Goal: Information Seeking & Learning: Learn about a topic

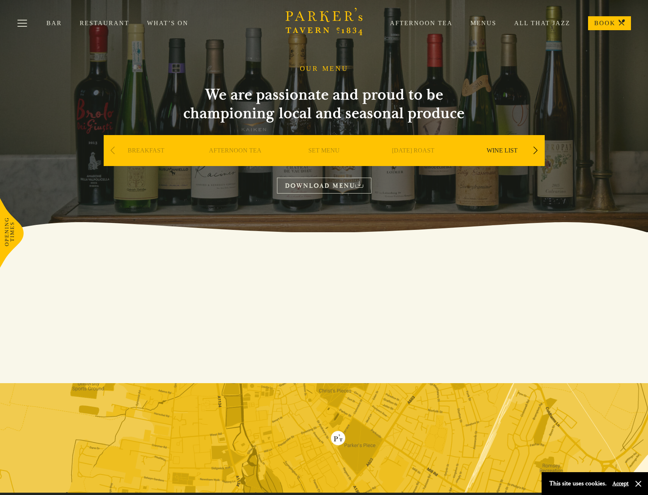
drag, startPoint x: 271, startPoint y: 267, endPoint x: 435, endPoint y: 279, distance: 165.0
click at [435, 281] on div "DOWNLOAD MENU" at bounding box center [324, 307] width 648 height 151
click at [113, 149] on div "Previous slide" at bounding box center [113, 150] width 10 height 17
click at [110, 154] on div "Previous slide" at bounding box center [113, 150] width 10 height 17
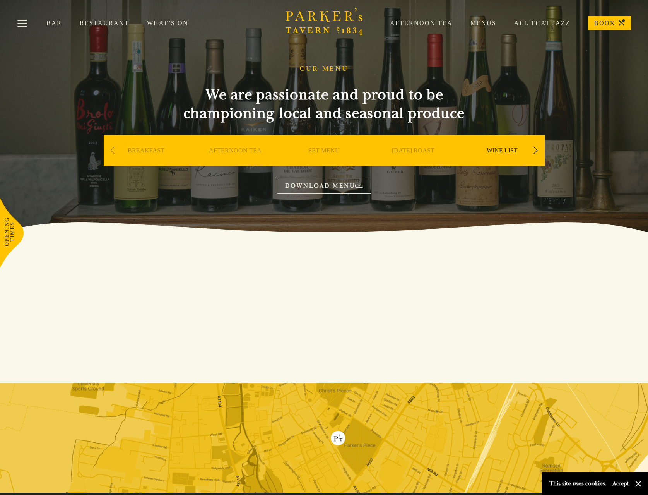
click at [539, 146] on div "Next slide" at bounding box center [536, 150] width 10 height 17
click at [511, 151] on link "A LA CARTE" at bounding box center [502, 162] width 36 height 31
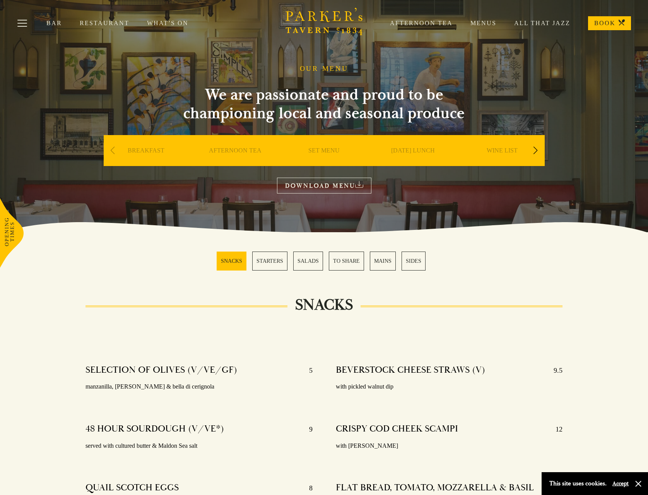
click at [451, 245] on section "SNACKS STARTERS SALADS TO SHARE MAINS SIDES" at bounding box center [324, 261] width 648 height 58
